Goal: Information Seeking & Learning: Understand process/instructions

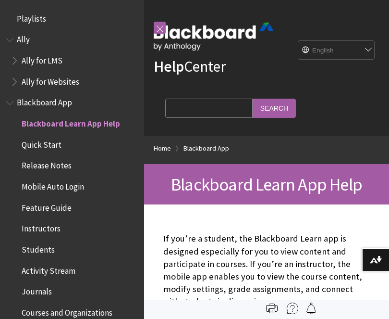
scroll to position [99, 0]
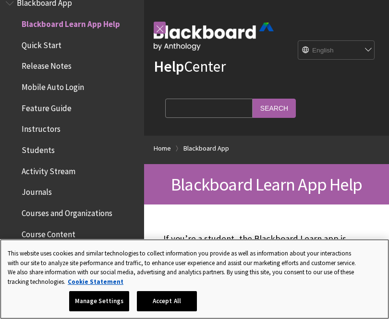
click at [170, 299] on button "Accept All" at bounding box center [167, 301] width 60 height 20
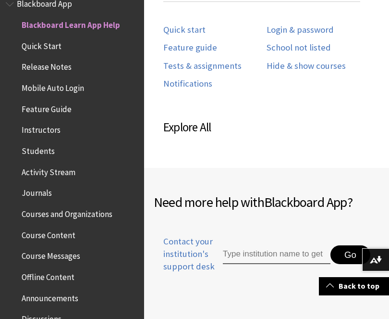
scroll to position [129, 0]
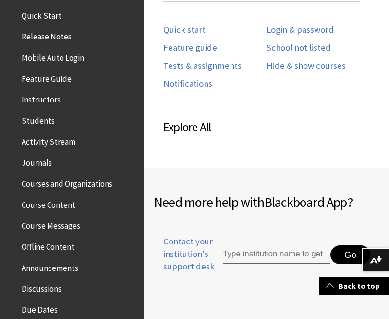
click at [34, 115] on span "Students" at bounding box center [38, 118] width 33 height 13
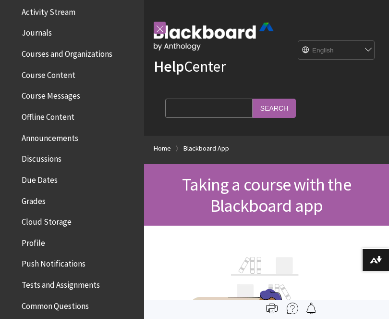
scroll to position [258, 0]
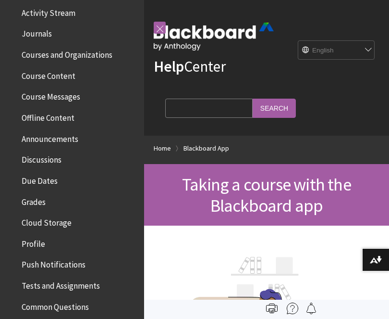
click at [38, 94] on span "Course Messages" at bounding box center [51, 95] width 59 height 13
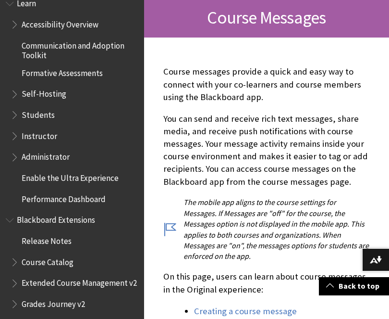
scroll to position [834, 0]
